Goal: Information Seeking & Learning: Learn about a topic

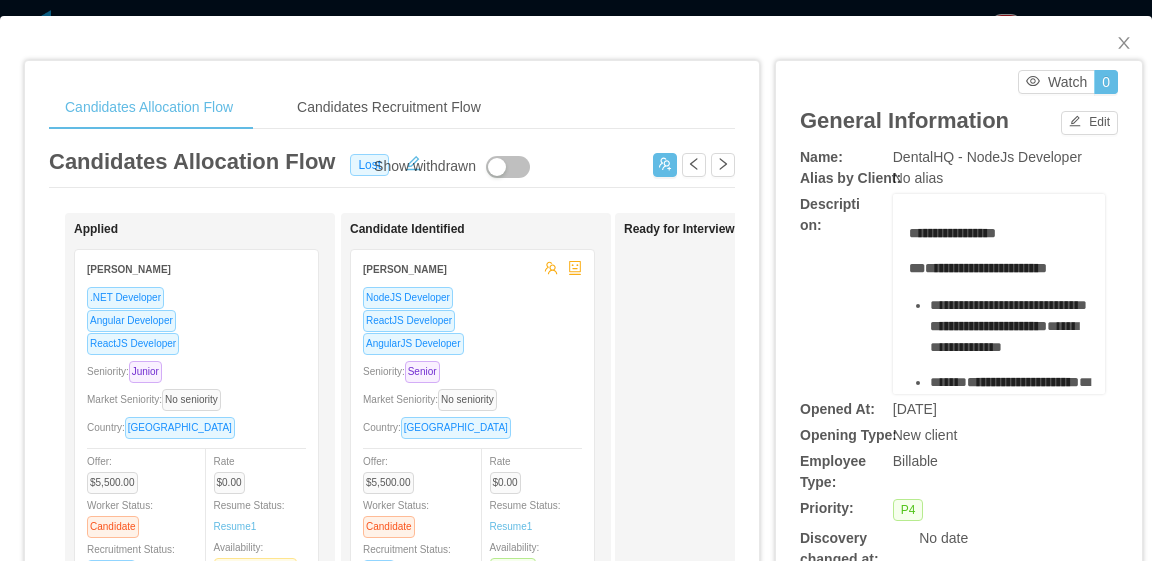
scroll to position [100, 0]
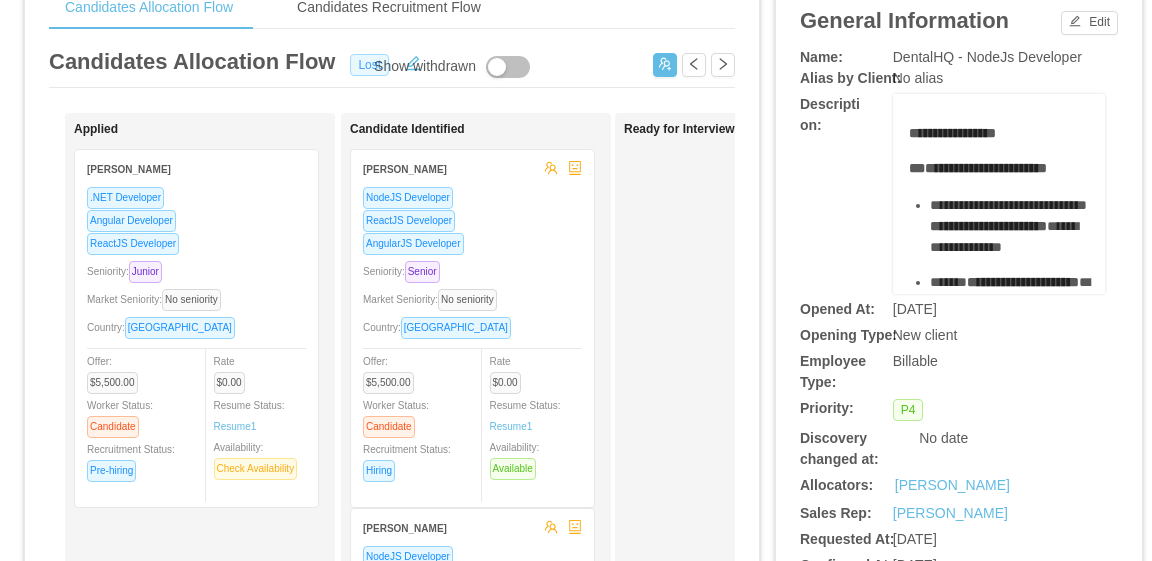
click at [359, 63] on span "Lost" at bounding box center [369, 65] width 39 height 22
click at [409, 64] on div "Show withdrawn" at bounding box center [425, 67] width 102 height 22
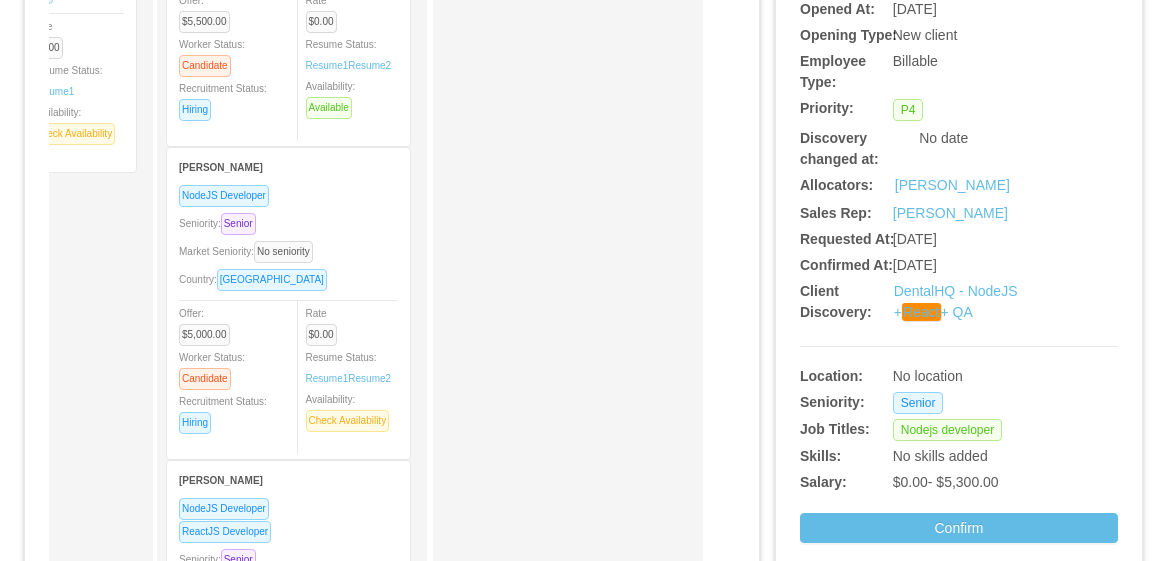
scroll to position [0, 0]
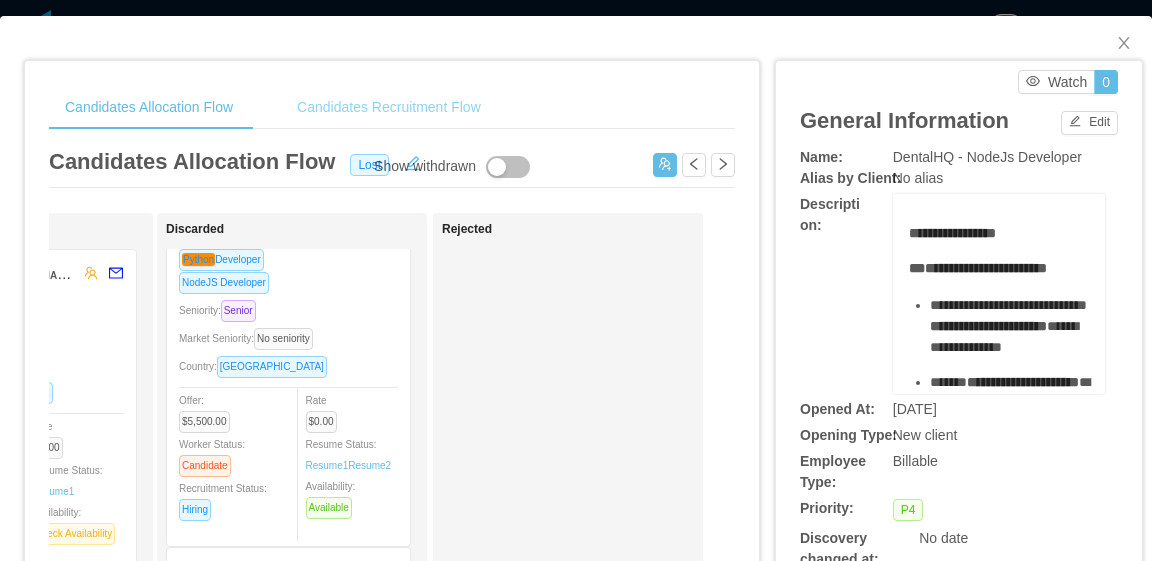
click at [451, 108] on div "Candidates Recruitment Flow" at bounding box center [389, 107] width 216 height 45
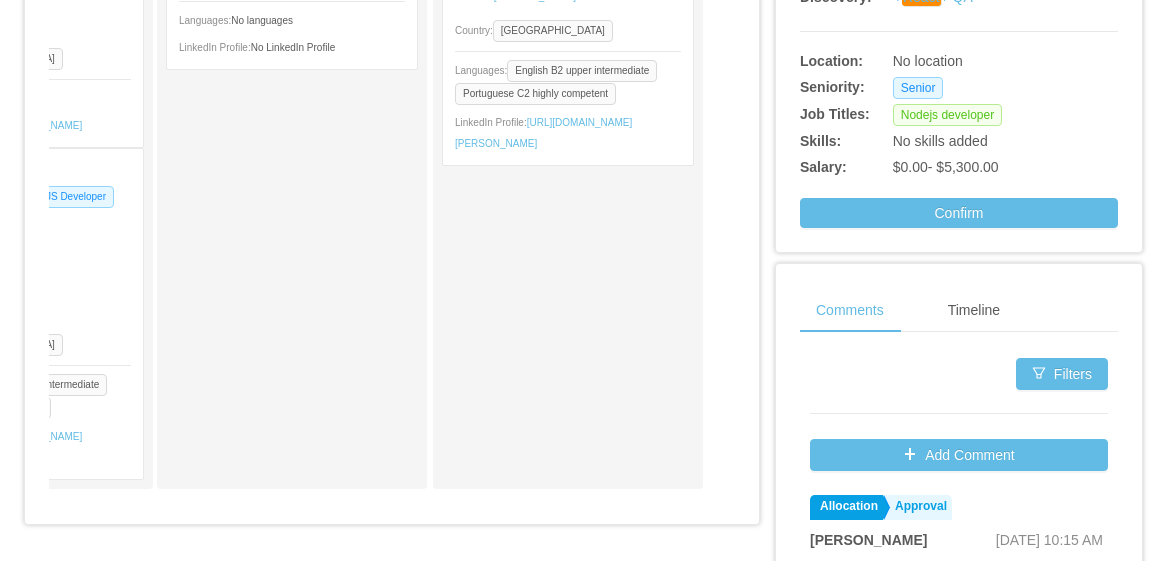
drag, startPoint x: 1148, startPoint y: 0, endPoint x: 848, endPoint y: 478, distance: 564.1
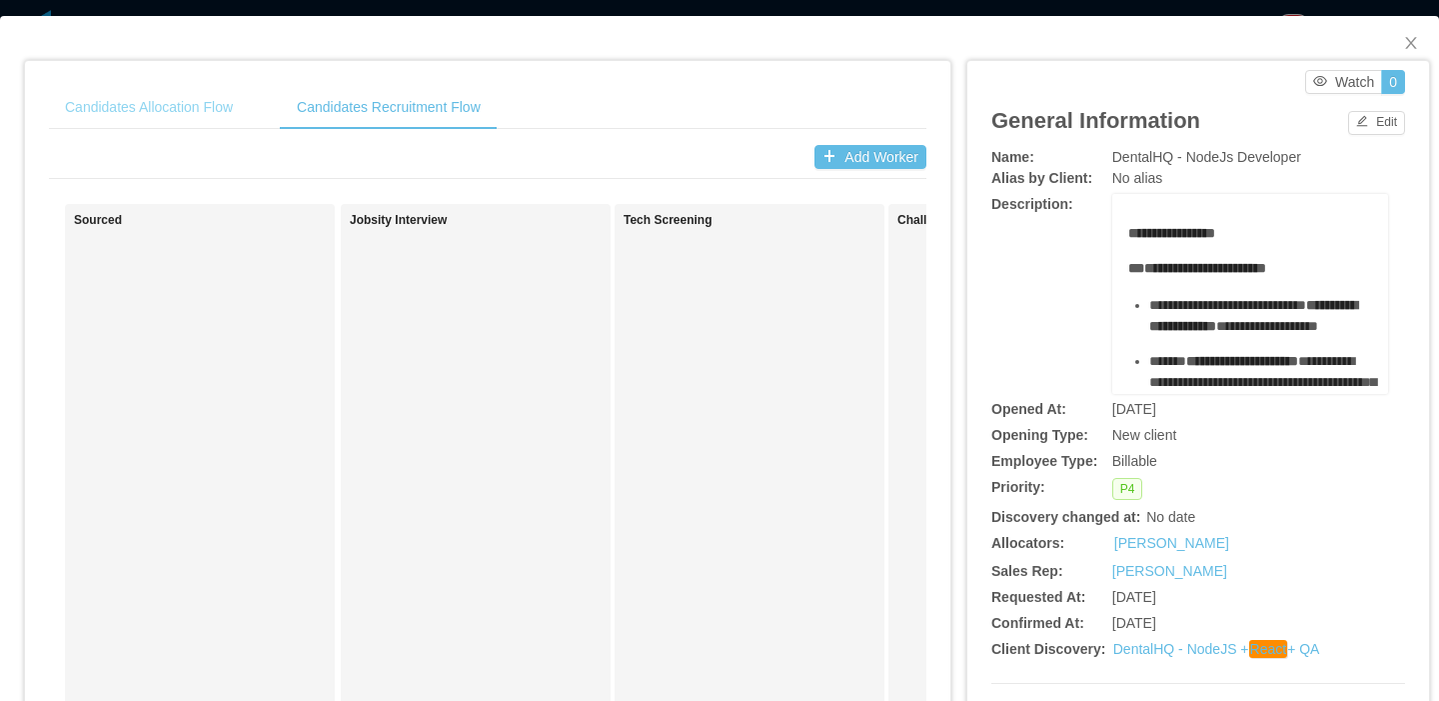
click at [202, 106] on div "Candidates Allocation Flow" at bounding box center [149, 107] width 200 height 45
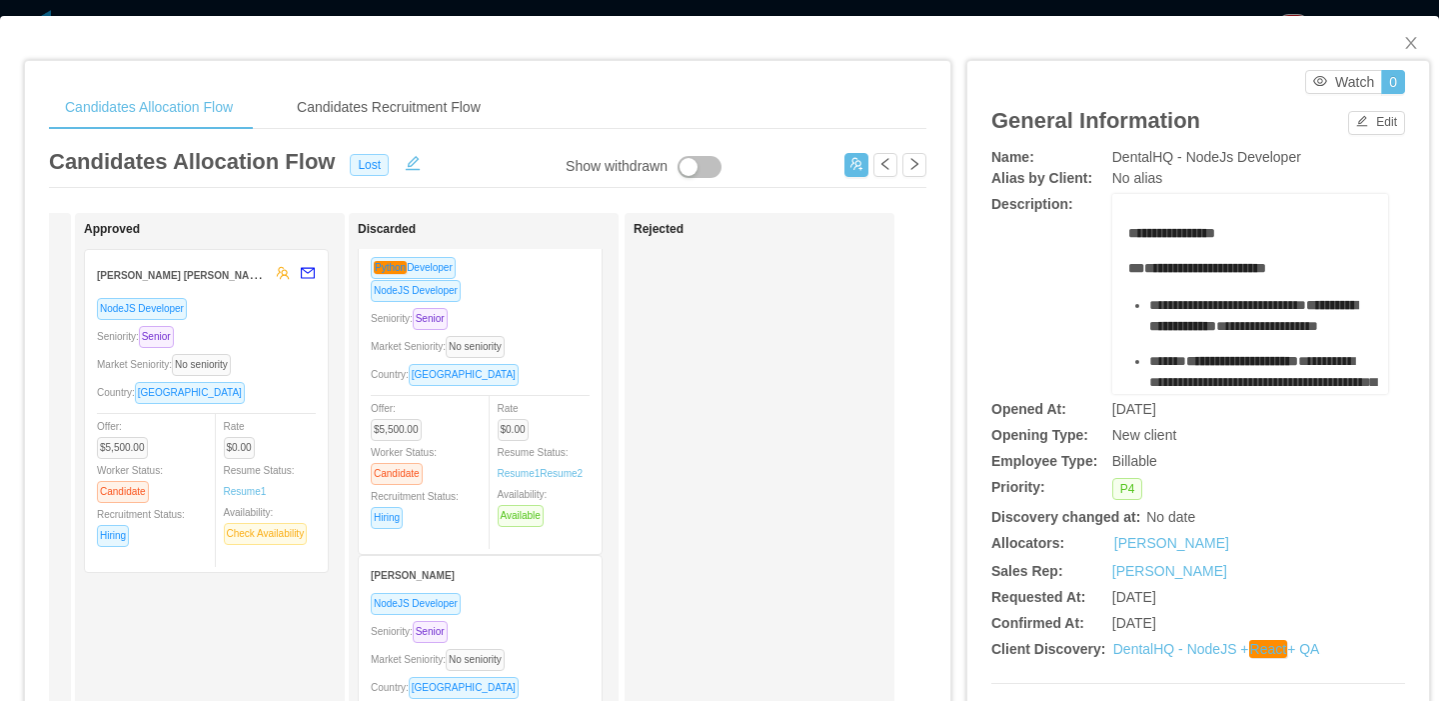
drag, startPoint x: 1367, startPoint y: 0, endPoint x: 499, endPoint y: 111, distance: 875.7
click at [499, 91] on div "Candidates Allocation Flow Candidates Recruitment Flow" at bounding box center [488, 107] width 878 height 45
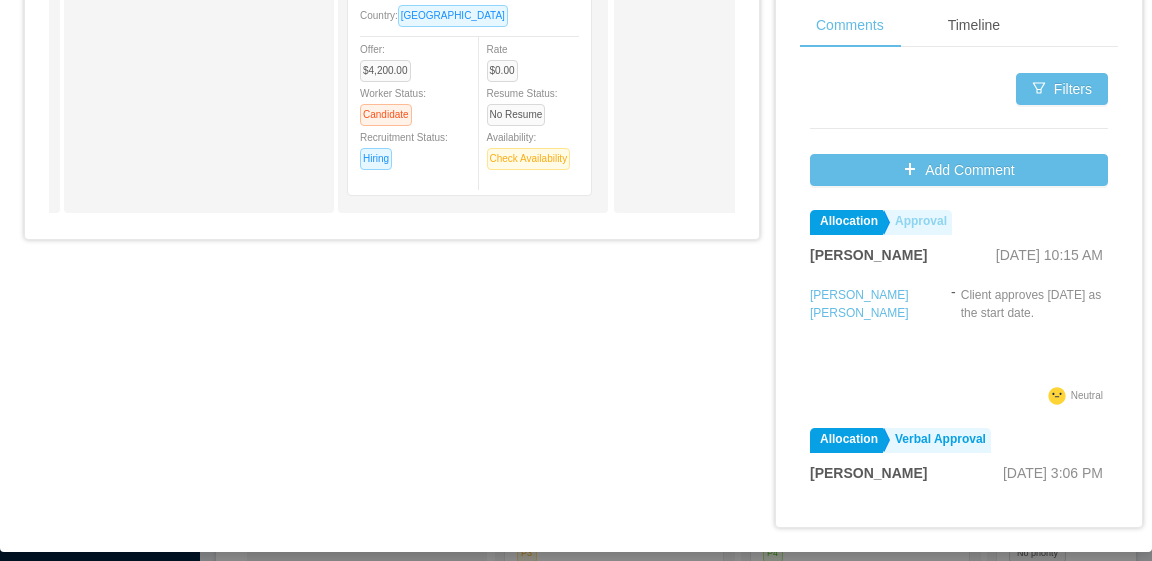
click at [909, 224] on link "Approval" at bounding box center [918, 222] width 67 height 25
click at [932, 224] on link "Approval" at bounding box center [918, 222] width 67 height 25
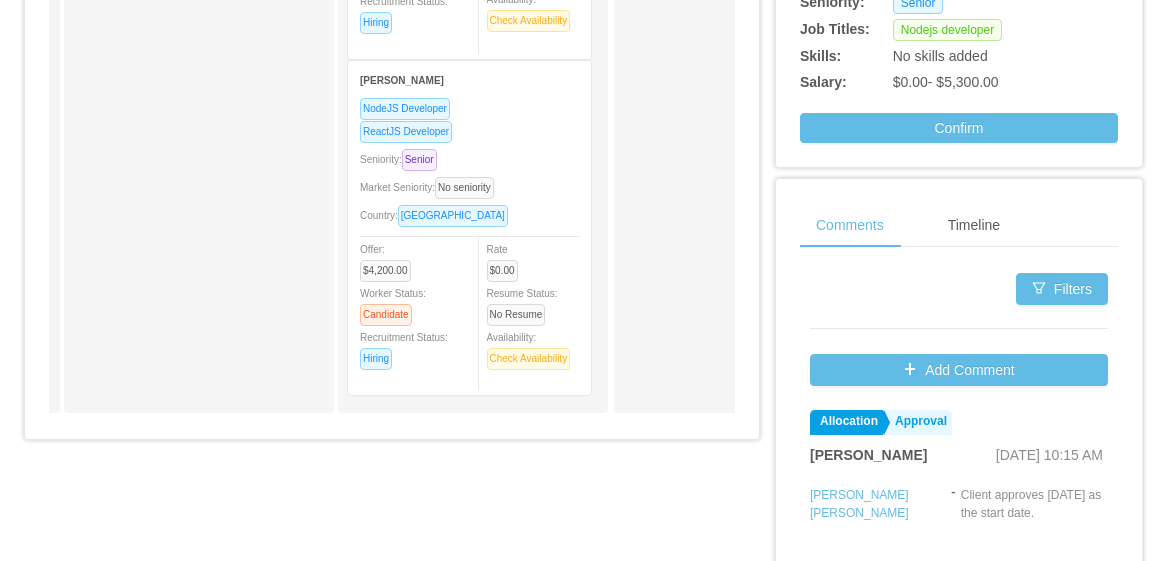
scroll to position [715, 0]
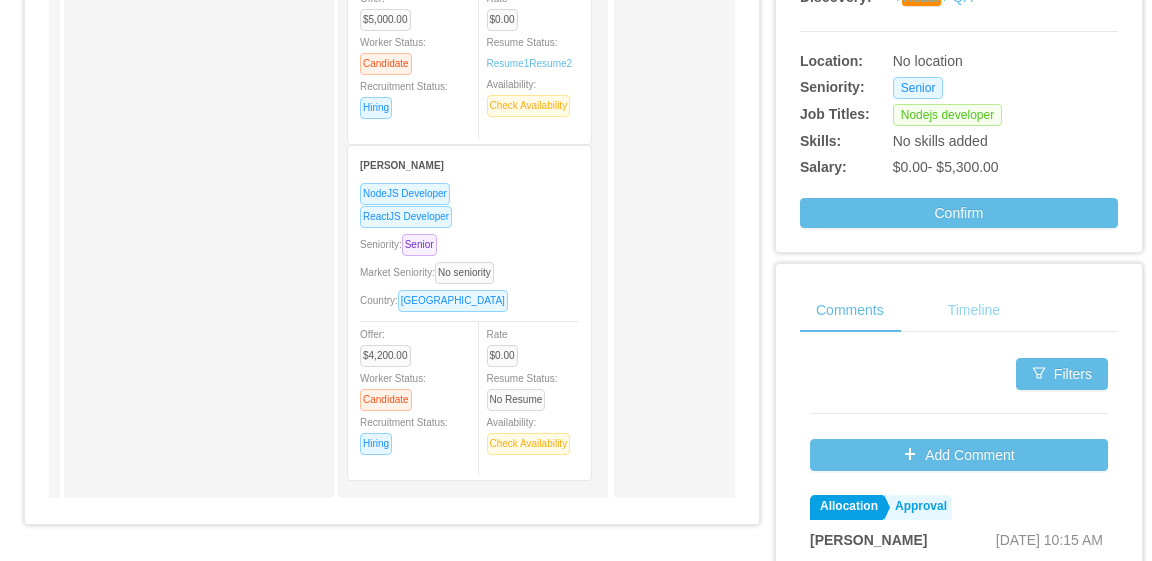
click at [962, 317] on div "Timeline" at bounding box center [974, 310] width 84 height 45
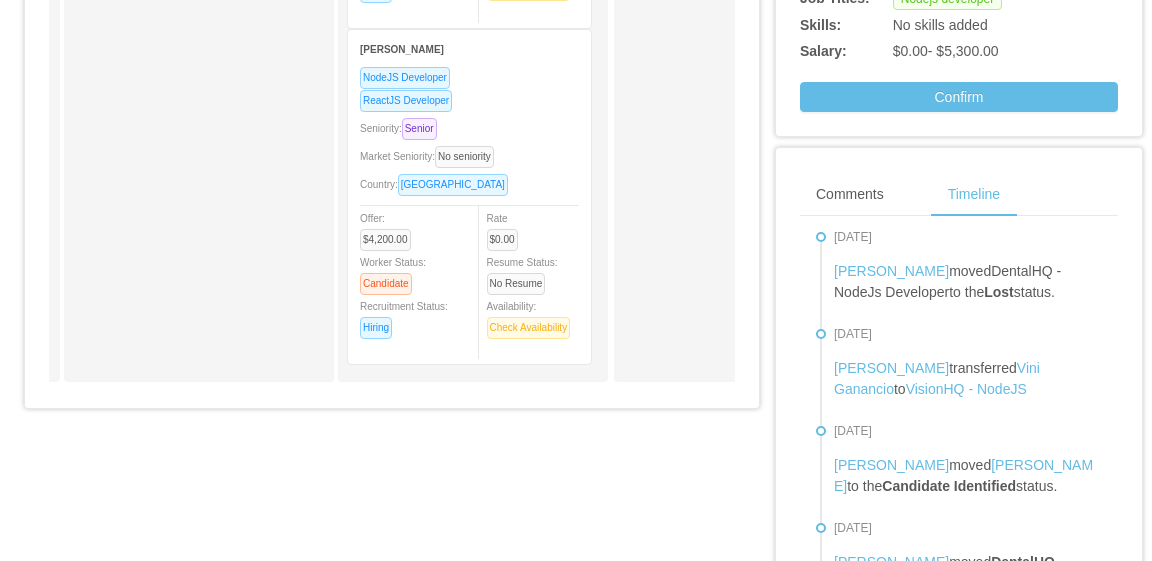
scroll to position [815, 0]
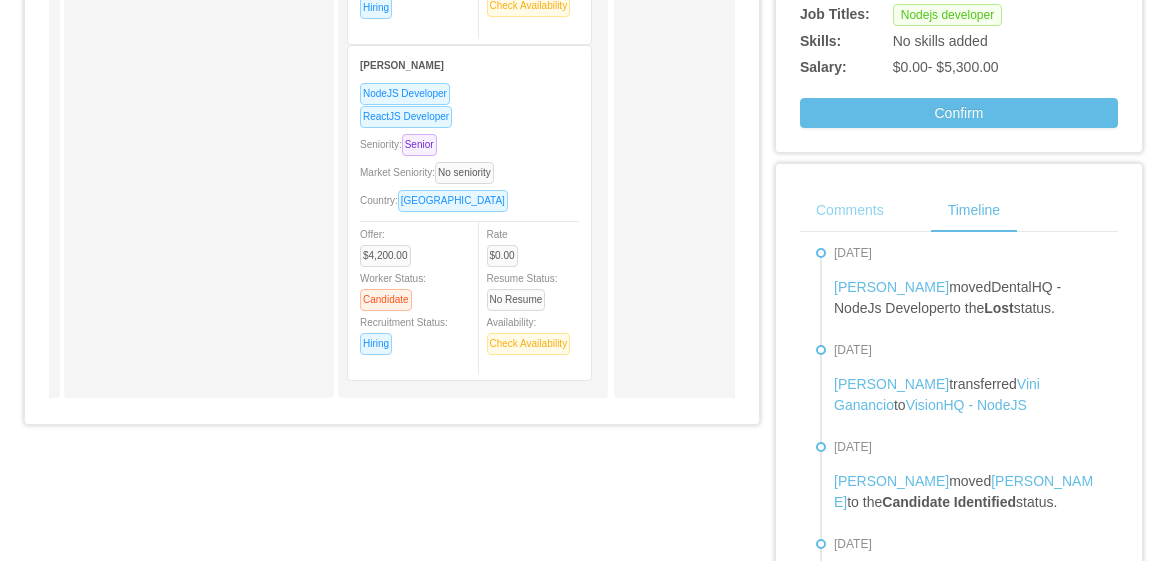
click at [847, 221] on div "Comments" at bounding box center [850, 210] width 100 height 45
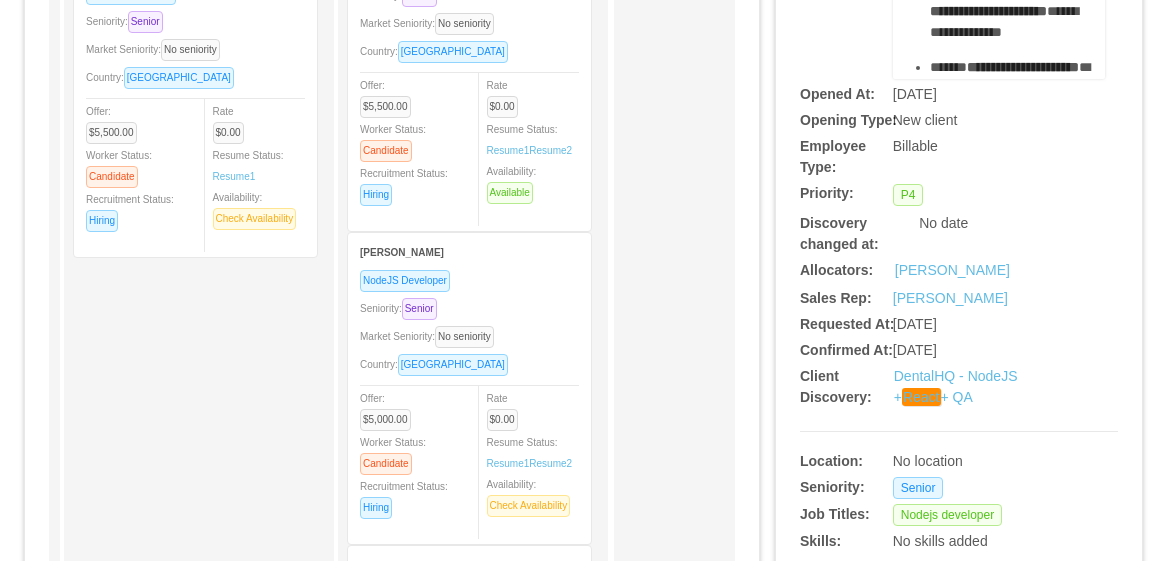
scroll to position [0, 0]
